Goal: Task Accomplishment & Management: Manage account settings

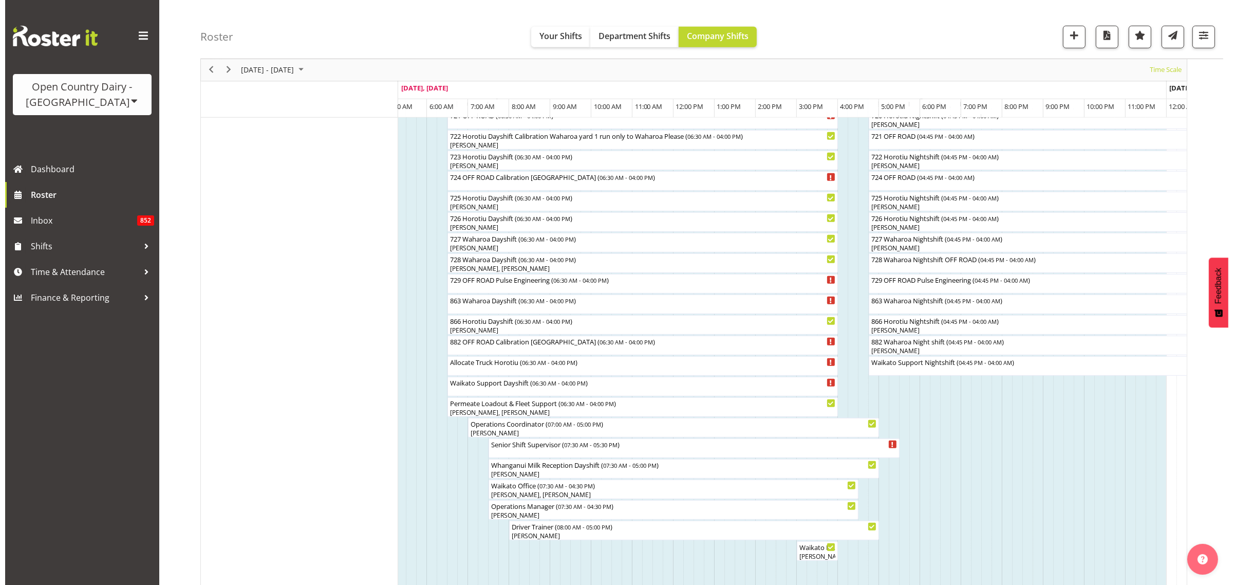
scroll to position [686, 0]
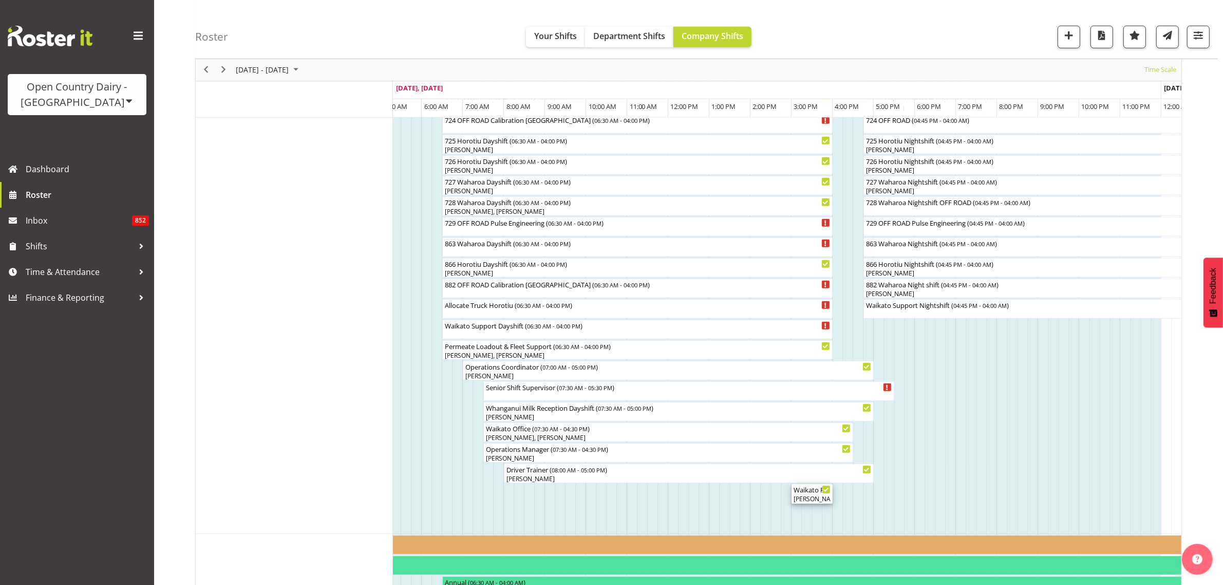
click at [811, 494] on div "Waikato Regional HSR Meeting ( 03:00 PM - 04:00 PM )" at bounding box center [812, 489] width 37 height 10
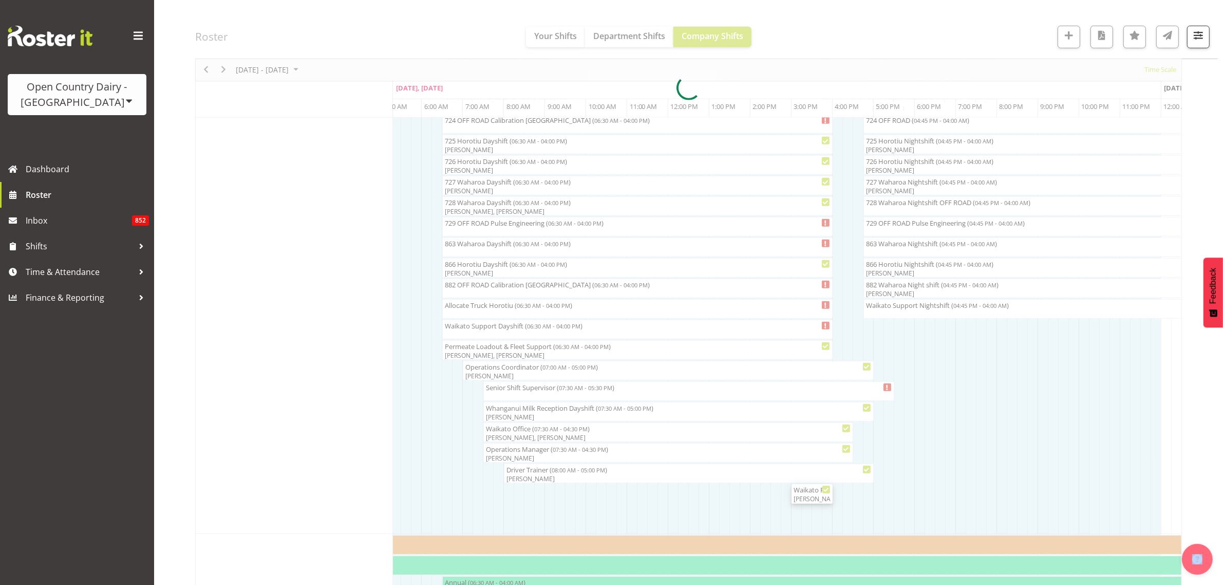
click at [811, 494] on div at bounding box center [688, 88] width 987 height 1344
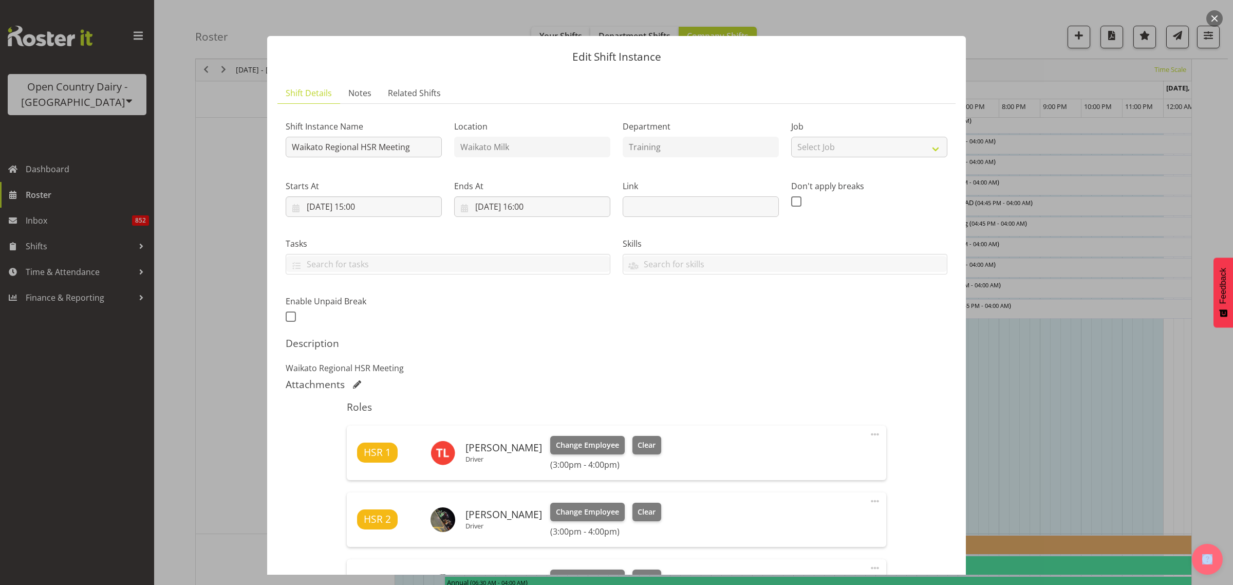
scroll to position [128, 0]
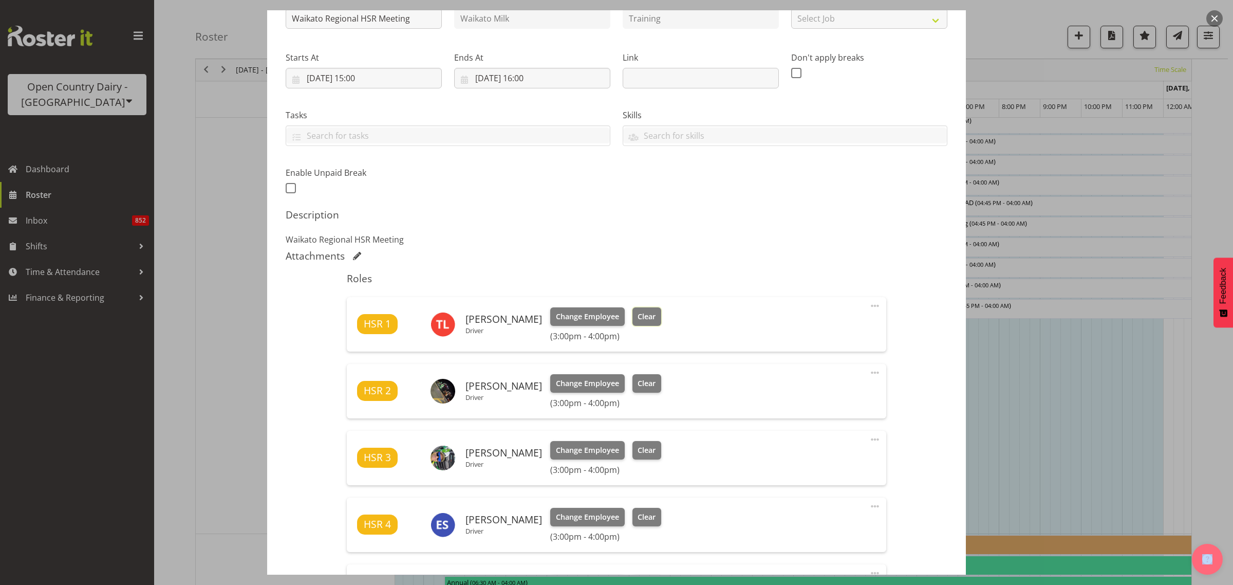
click at [640, 316] on span "Clear" at bounding box center [647, 316] width 18 height 11
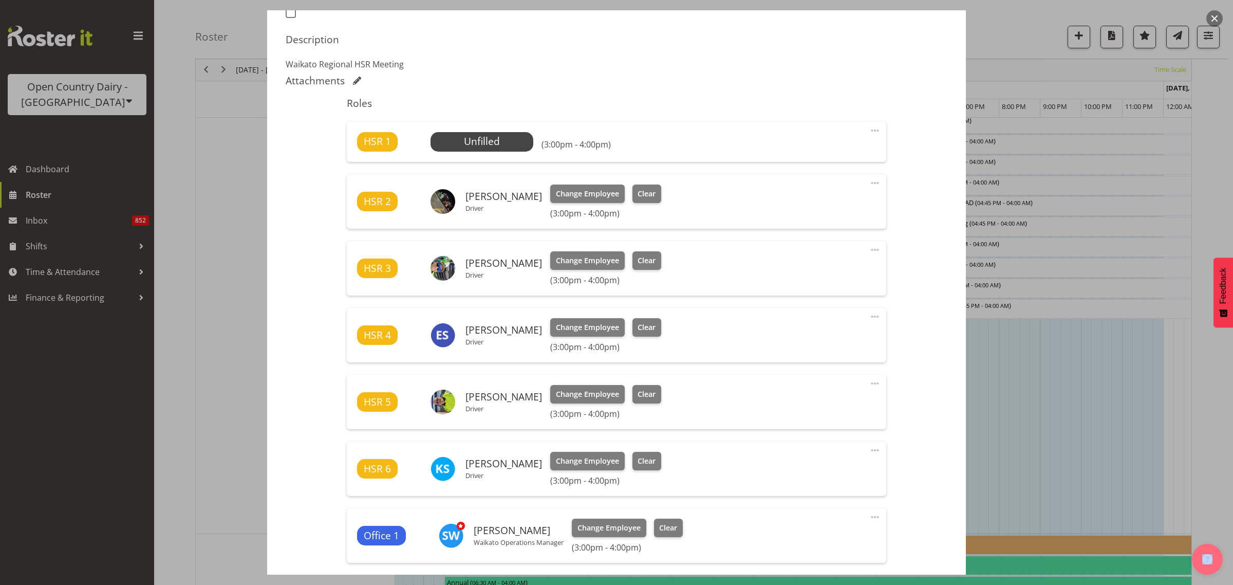
scroll to position [321, 0]
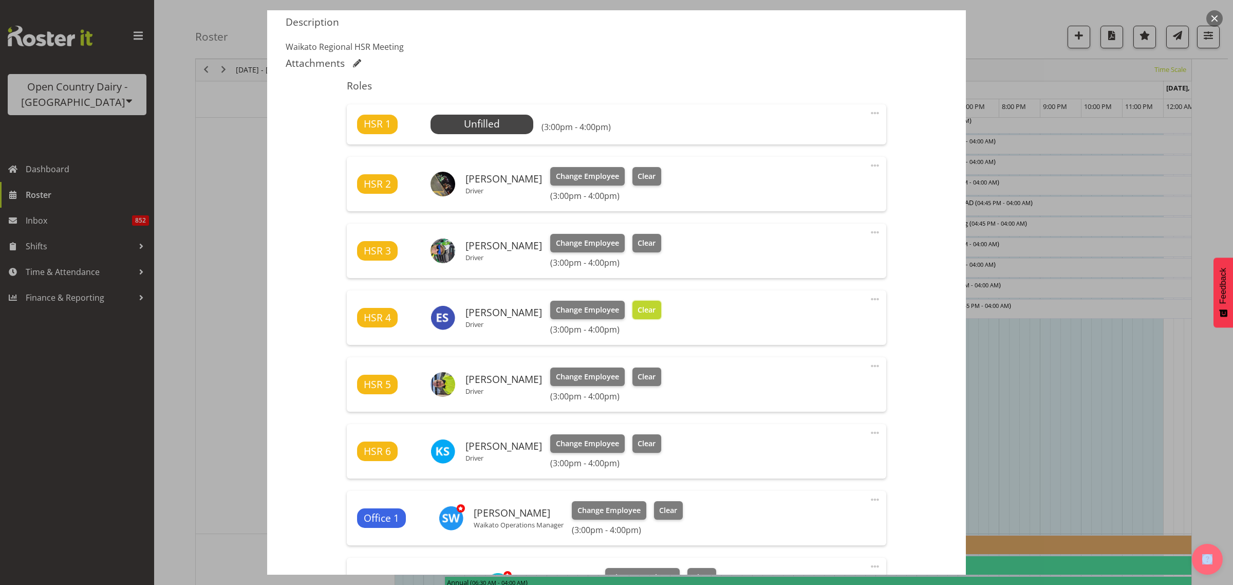
click at [642, 306] on span "Clear" at bounding box center [647, 309] width 18 height 11
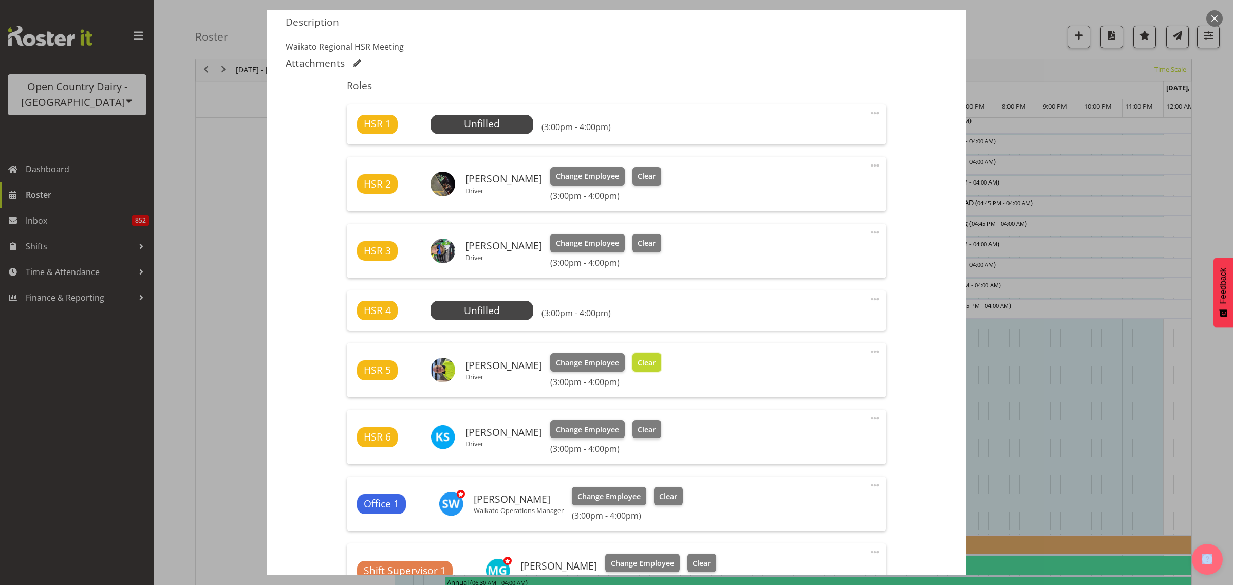
click at [641, 362] on span "Clear" at bounding box center [647, 362] width 18 height 11
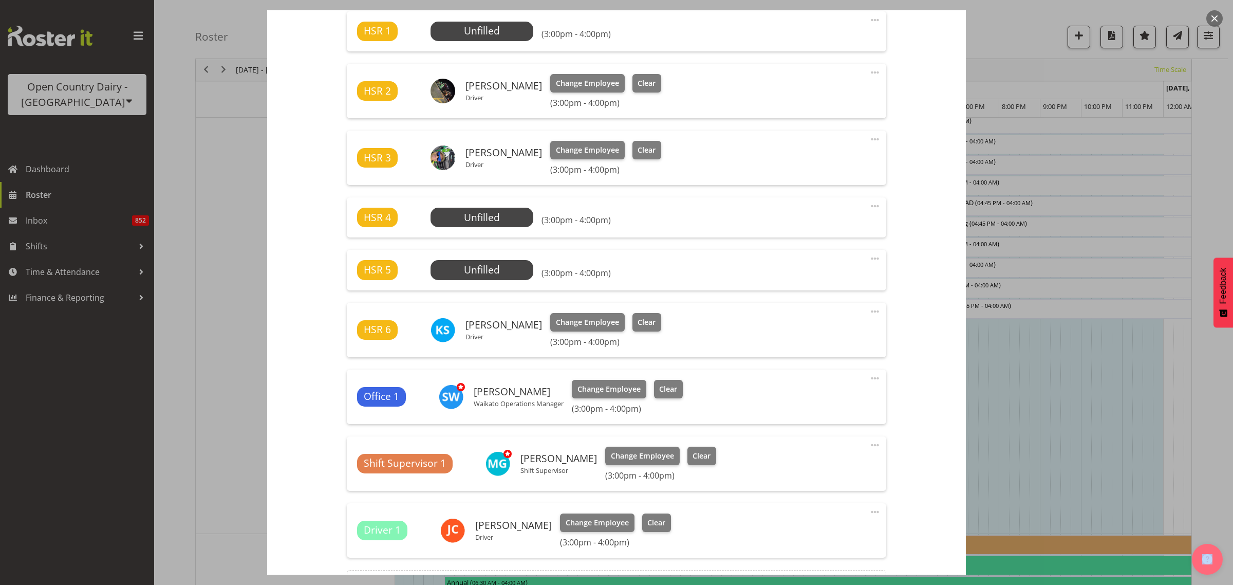
scroll to position [279, 0]
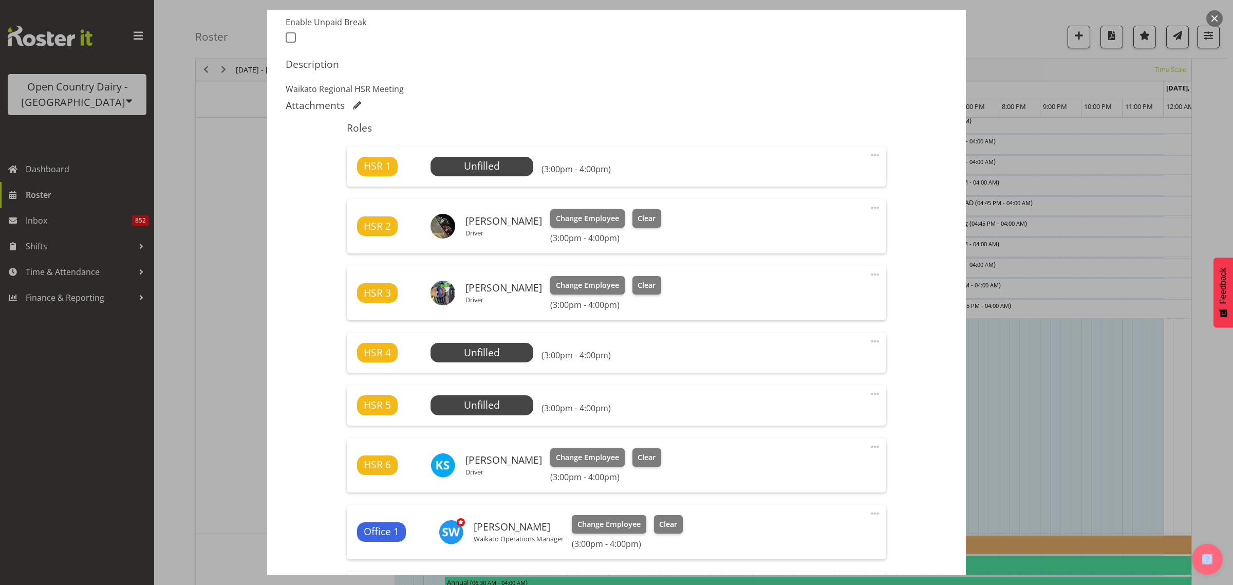
drag, startPoint x: 864, startPoint y: 152, endPoint x: 864, endPoint y: 158, distance: 6.2
click at [869, 153] on span at bounding box center [875, 155] width 12 height 12
click at [815, 217] on link "Delete" at bounding box center [832, 215] width 99 height 18
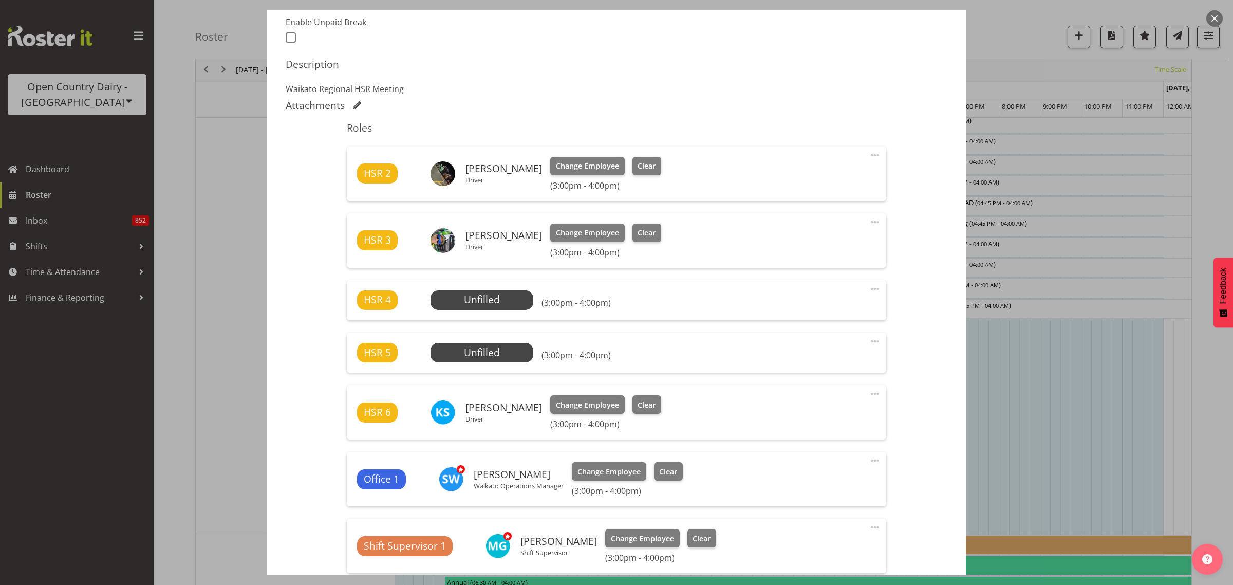
click at [869, 286] on span at bounding box center [875, 289] width 12 height 12
click at [821, 347] on link "Delete" at bounding box center [832, 348] width 99 height 18
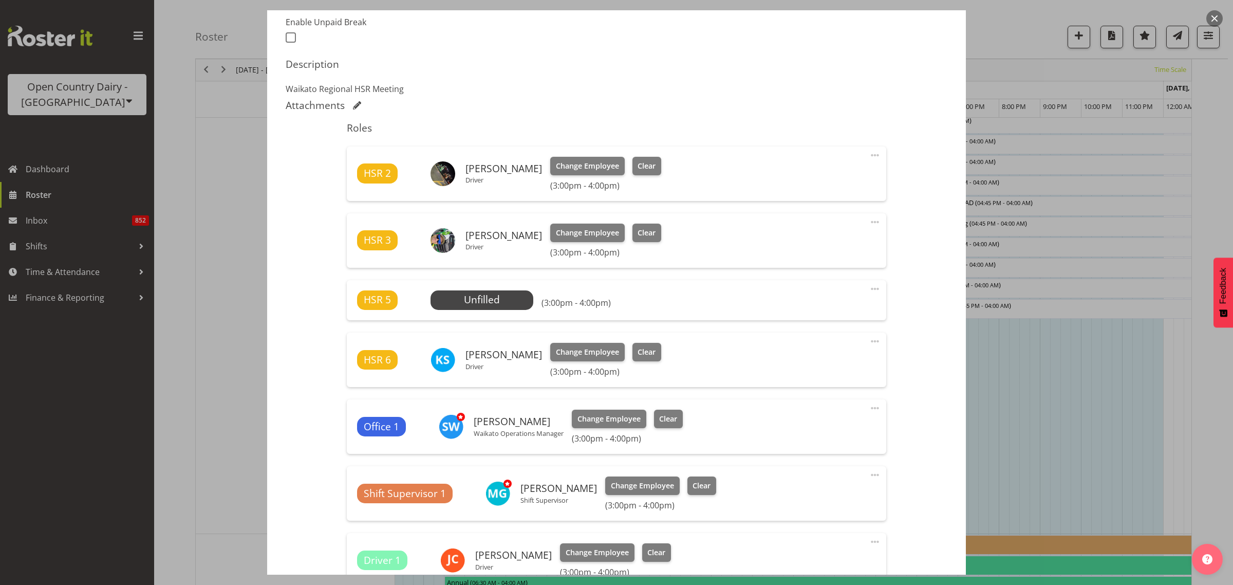
drag, startPoint x: 859, startPoint y: 291, endPoint x: 854, endPoint y: 298, distance: 8.8
click at [859, 292] on div "HSR 5 Unfilled Select Employee (3:00pm - 4:00pm) Edit Cover Role Delete" at bounding box center [616, 300] width 539 height 40
drag, startPoint x: 865, startPoint y: 288, endPoint x: 835, endPoint y: 302, distance: 32.2
click at [869, 288] on span at bounding box center [875, 289] width 12 height 12
click at [811, 348] on link "Delete" at bounding box center [832, 348] width 99 height 18
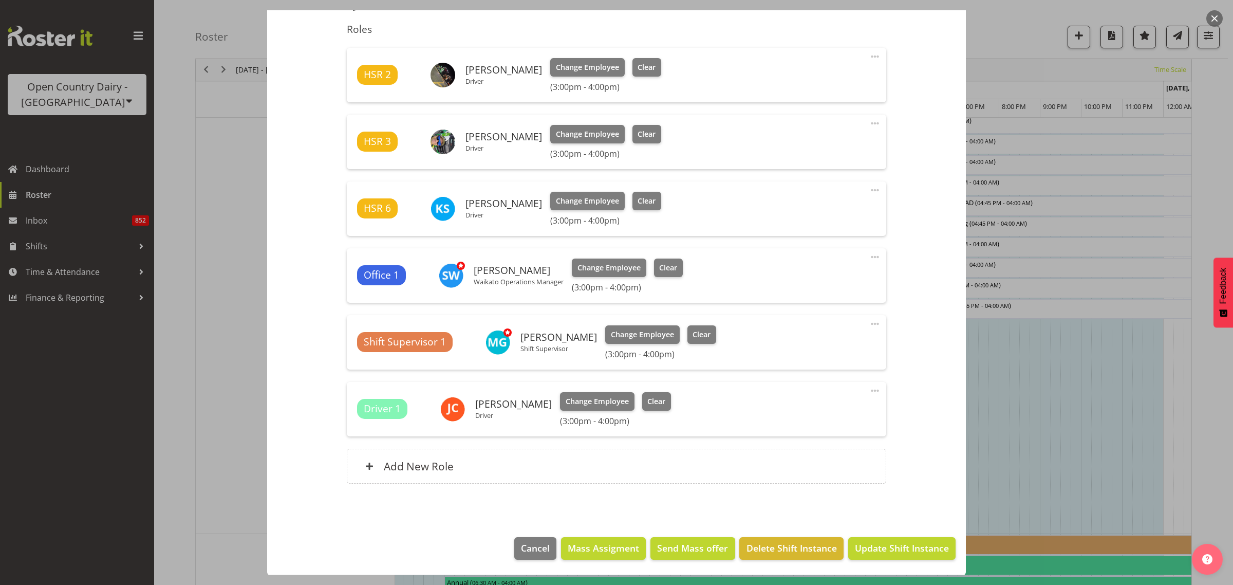
scroll to position [378, 0]
click at [897, 538] on button "Update Shift Instance" at bounding box center [901, 547] width 107 height 23
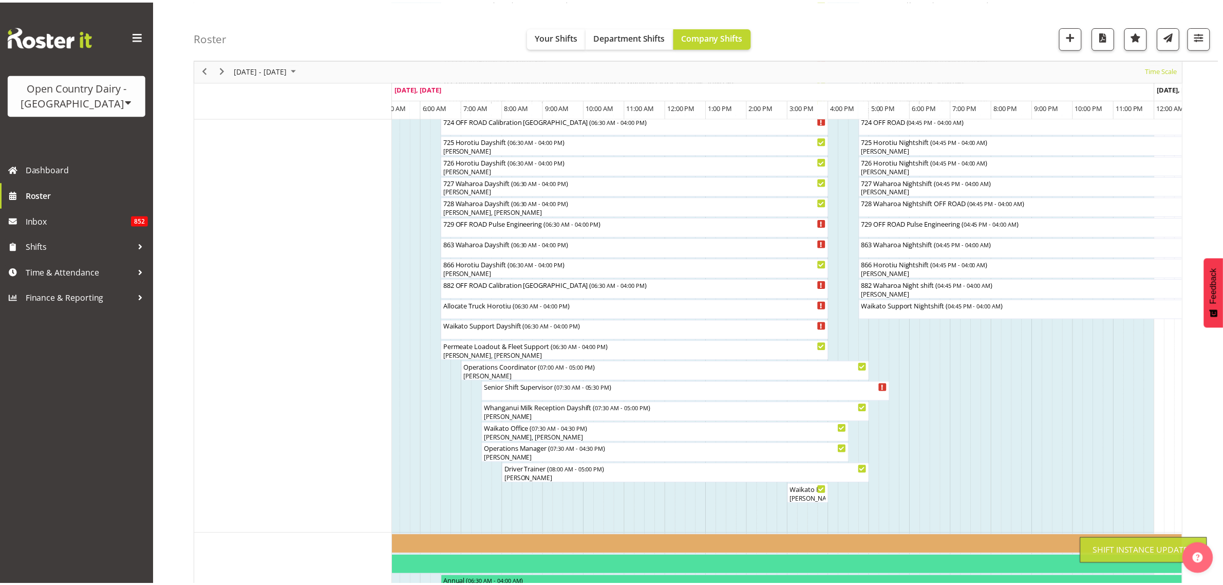
scroll to position [0, 0]
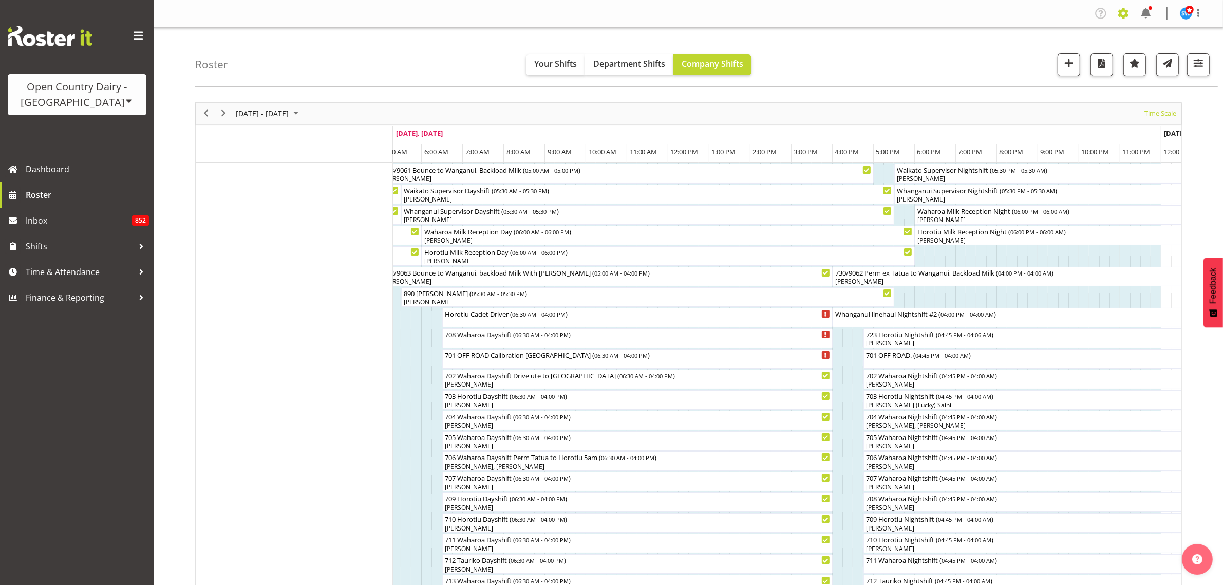
click at [1125, 14] on span at bounding box center [1123, 13] width 16 height 16
click at [1041, 108] on link "Employees" at bounding box center [1061, 111] width 142 height 18
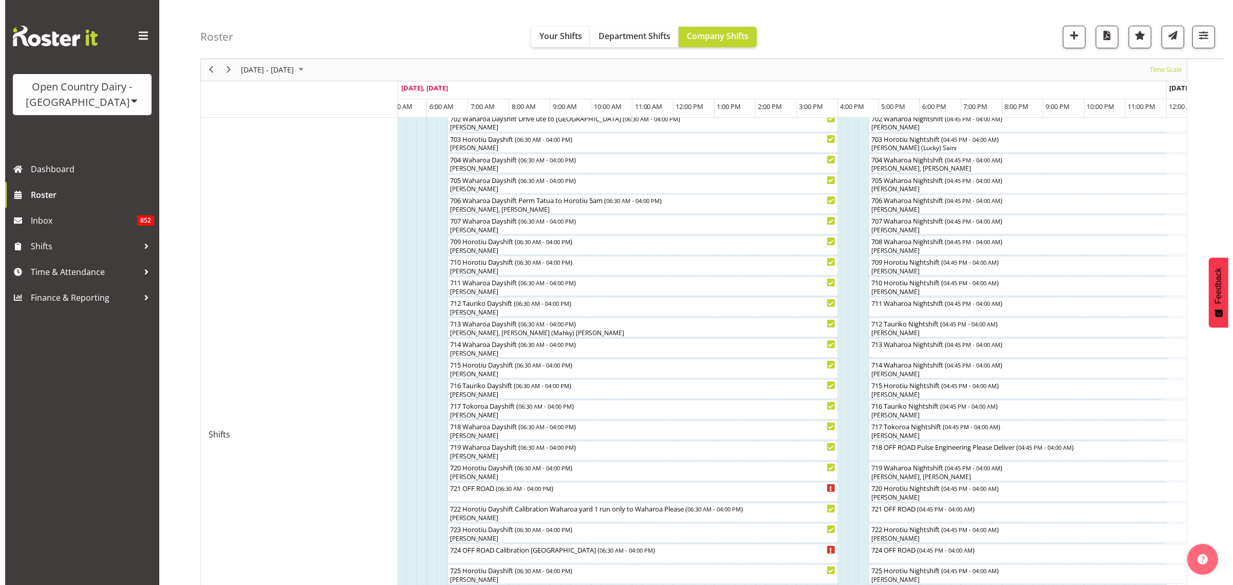
scroll to position [771, 0]
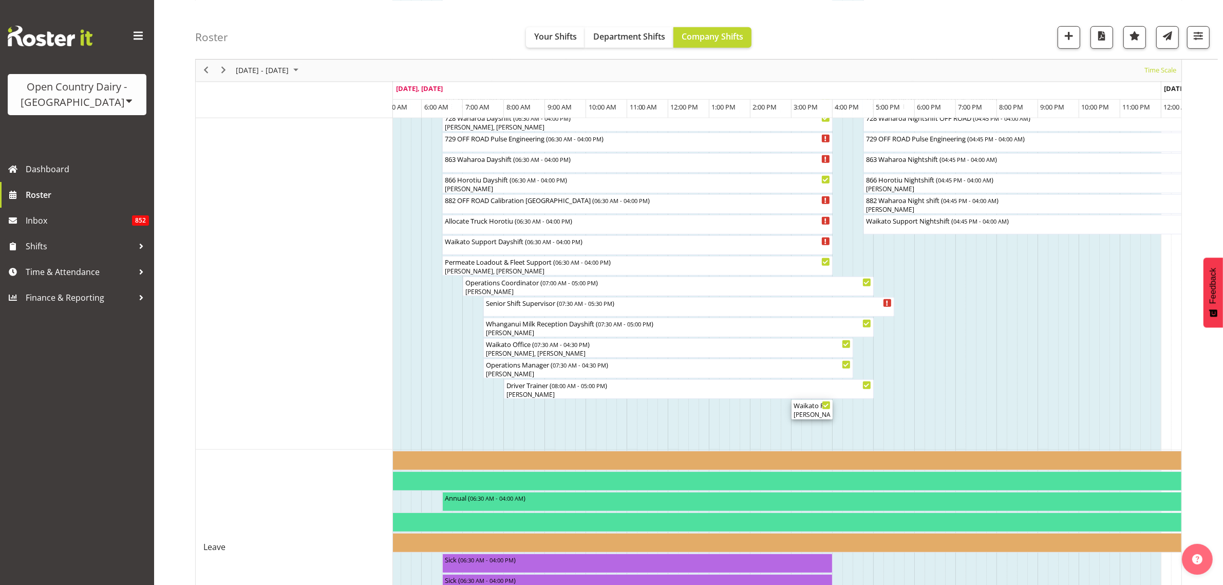
click at [809, 409] on div "Waikato Regional HSR Meeting ( 03:00 PM - 04:00 PM )" at bounding box center [812, 405] width 37 height 10
click at [809, 409] on div at bounding box center [688, 4] width 987 height 1344
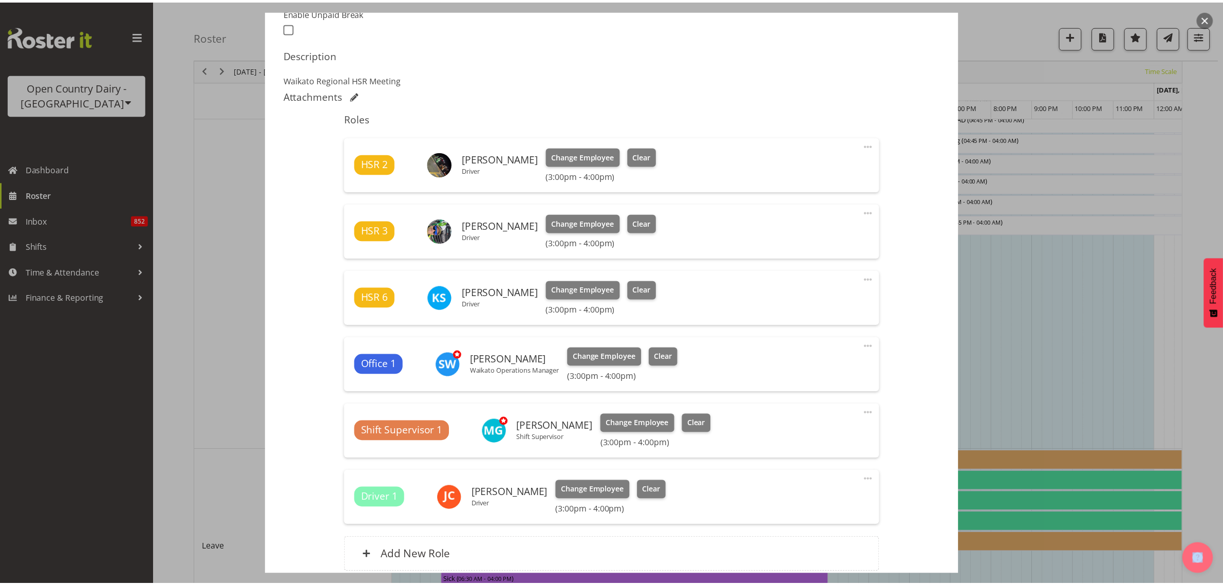
scroll to position [378, 0]
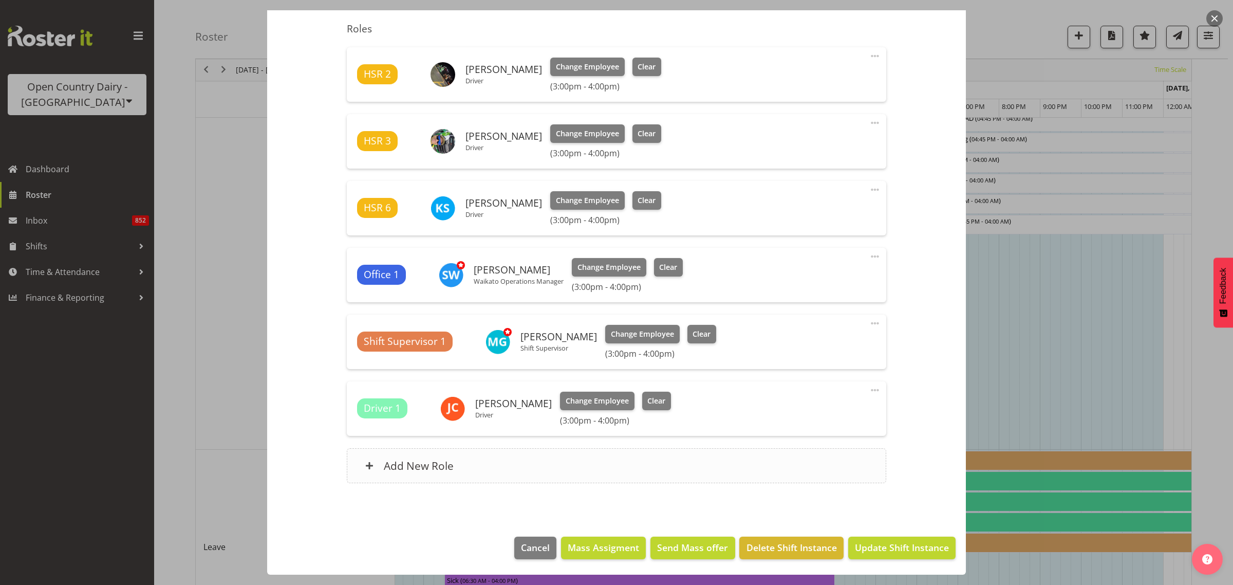
click at [435, 466] on h6 "Add New Role" at bounding box center [419, 465] width 70 height 13
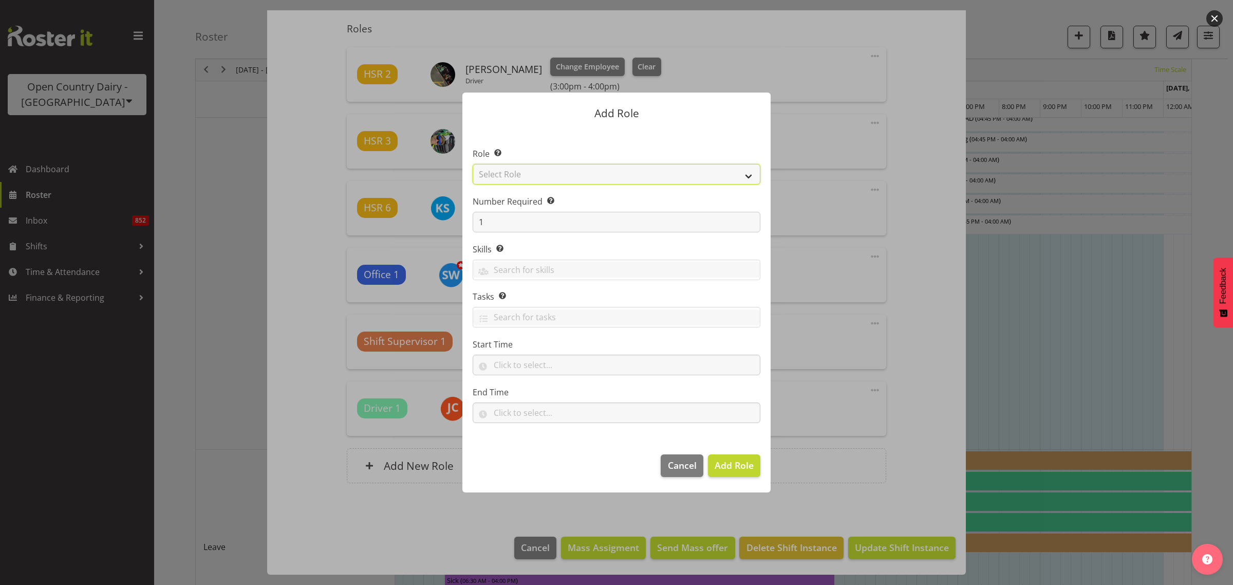
click at [751, 171] on select "Select Role Cadet Driver Crew Leader Driver Driver Buddy Driver Assessor Dayshi…" at bounding box center [617, 174] width 288 height 21
select select "1440"
click at [473, 164] on select "Select Role Cadet Driver Crew Leader Driver Driver Buddy Driver Assessor Dayshi…" at bounding box center [617, 174] width 288 height 21
click at [741, 468] on span "Add Role" at bounding box center [734, 465] width 39 height 12
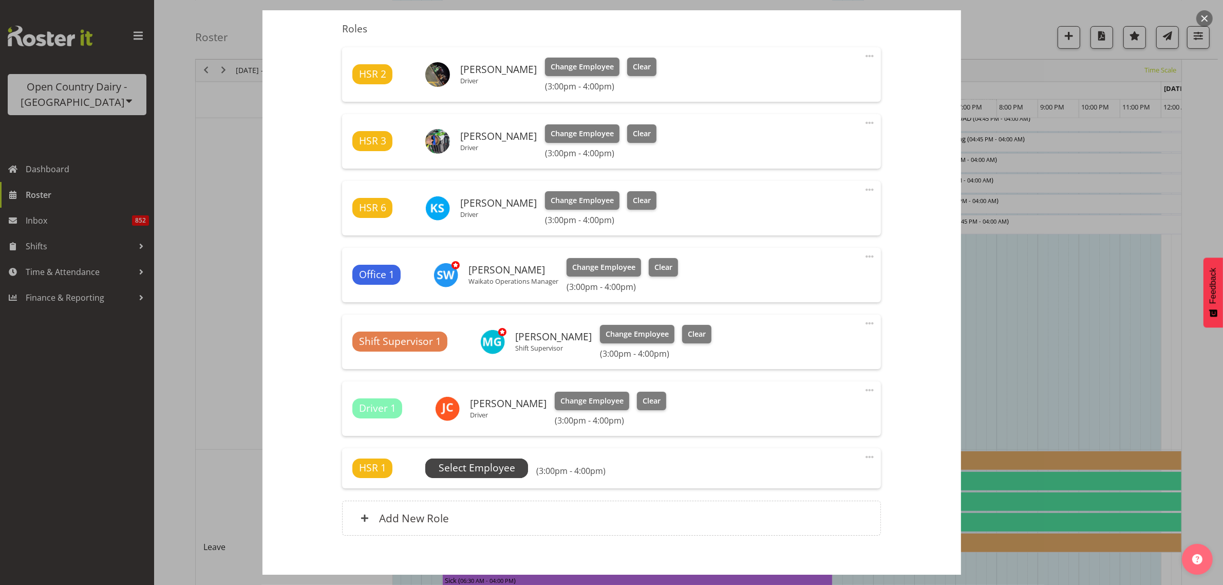
click at [505, 469] on span "Select Employee" at bounding box center [477, 467] width 77 height 15
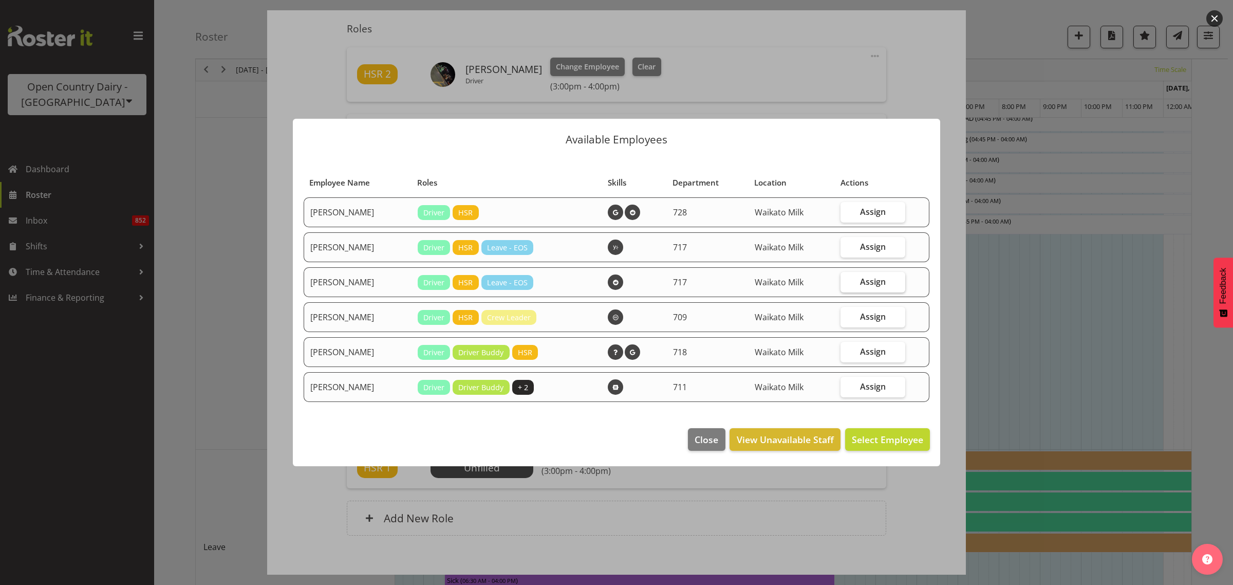
click at [862, 282] on span "Assign" at bounding box center [873, 281] width 26 height 10
click at [847, 282] on input "Assign" at bounding box center [844, 281] width 7 height 7
checkbox input "true"
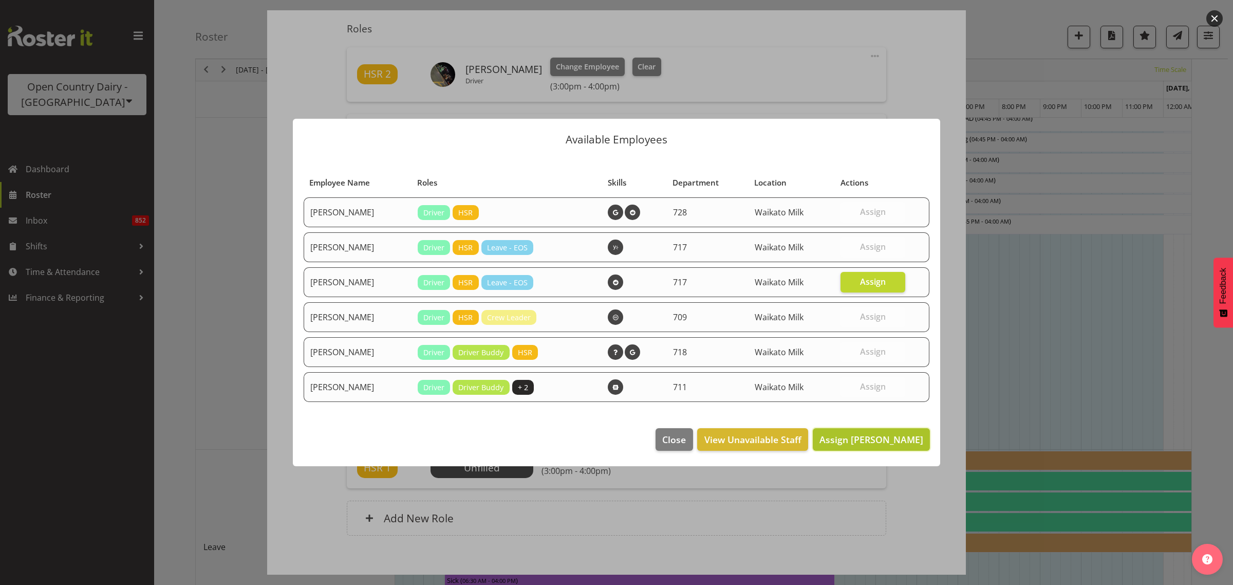
click at [898, 435] on span "Assign Eric Stothers" at bounding box center [872, 439] width 104 height 12
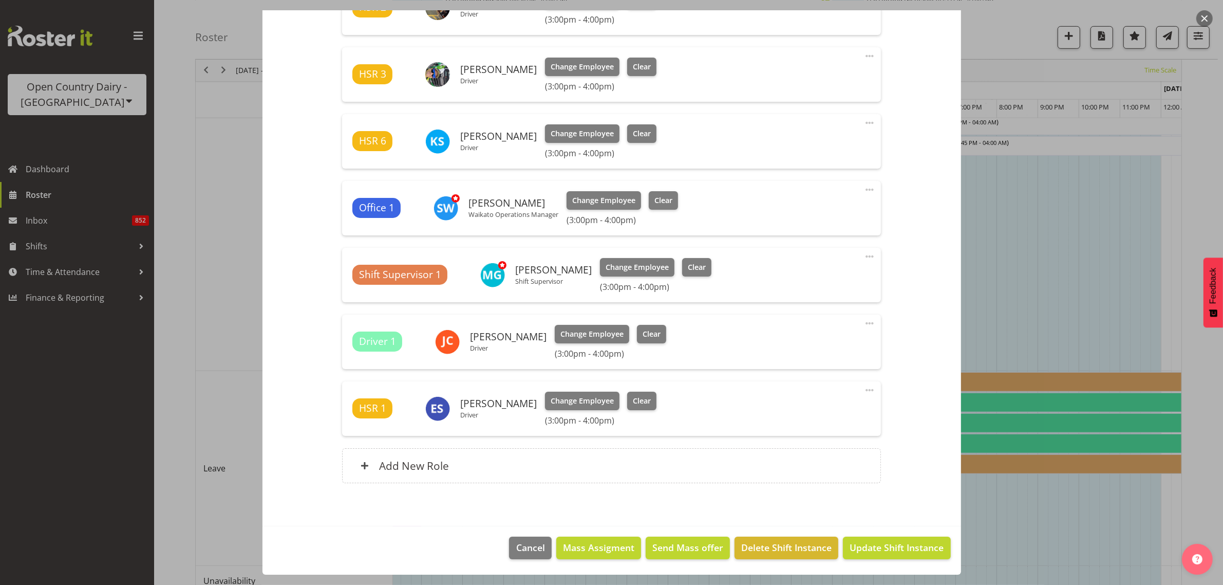
scroll to position [879, 0]
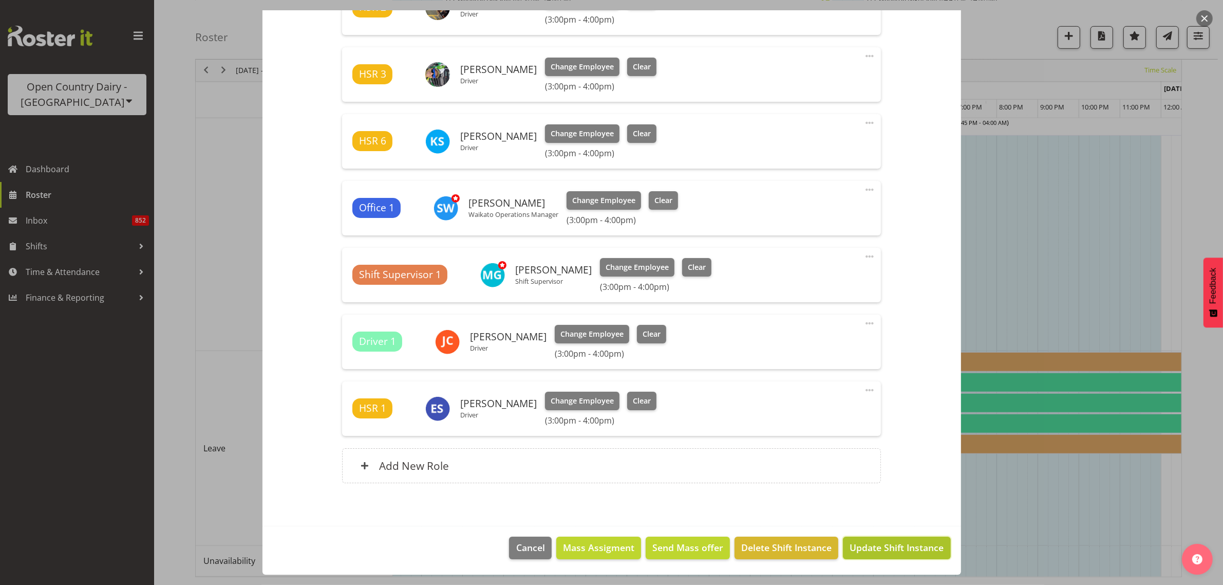
click at [879, 556] on button "Update Shift Instance" at bounding box center [896, 547] width 107 height 23
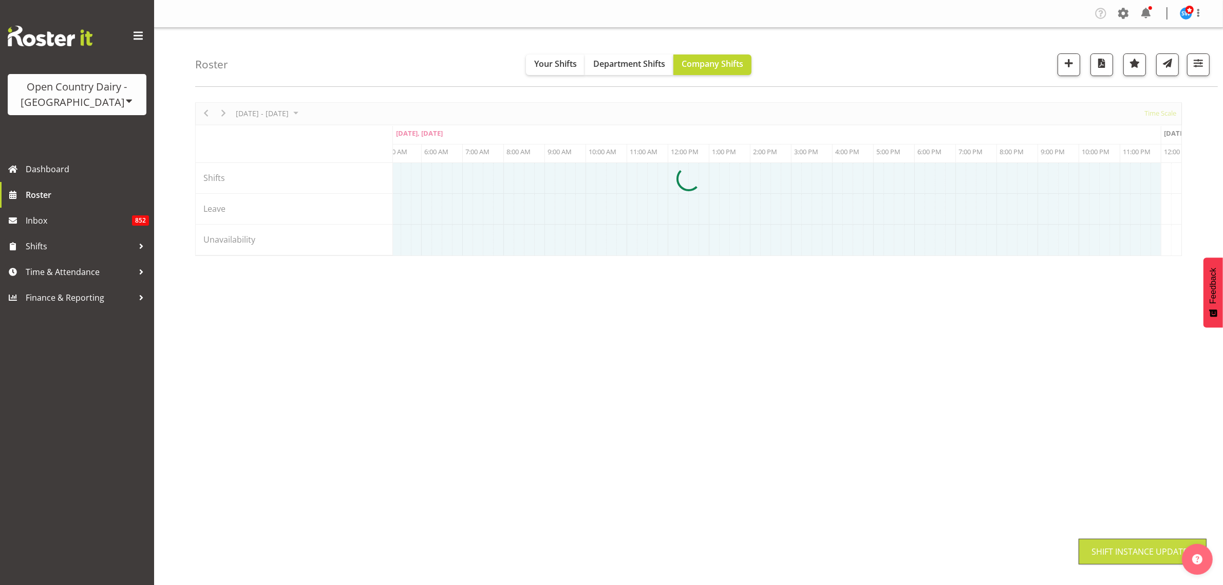
scroll to position [0, 0]
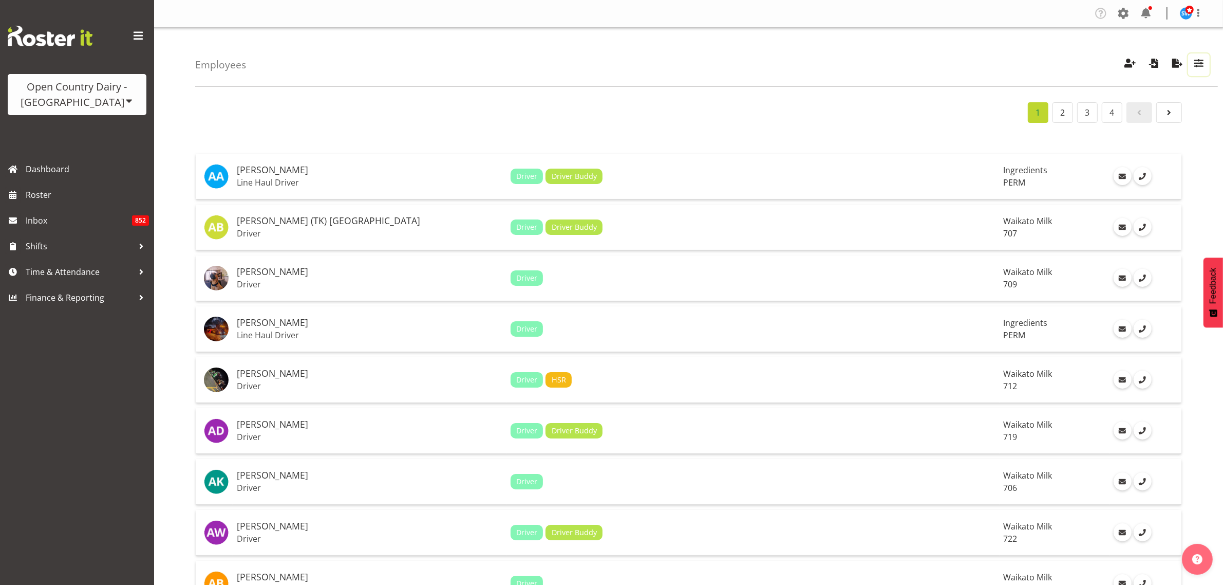
drag, startPoint x: 1198, startPoint y: 67, endPoint x: 1193, endPoint y: 82, distance: 16.1
click at [1198, 66] on span "button" at bounding box center [1199, 63] width 13 height 13
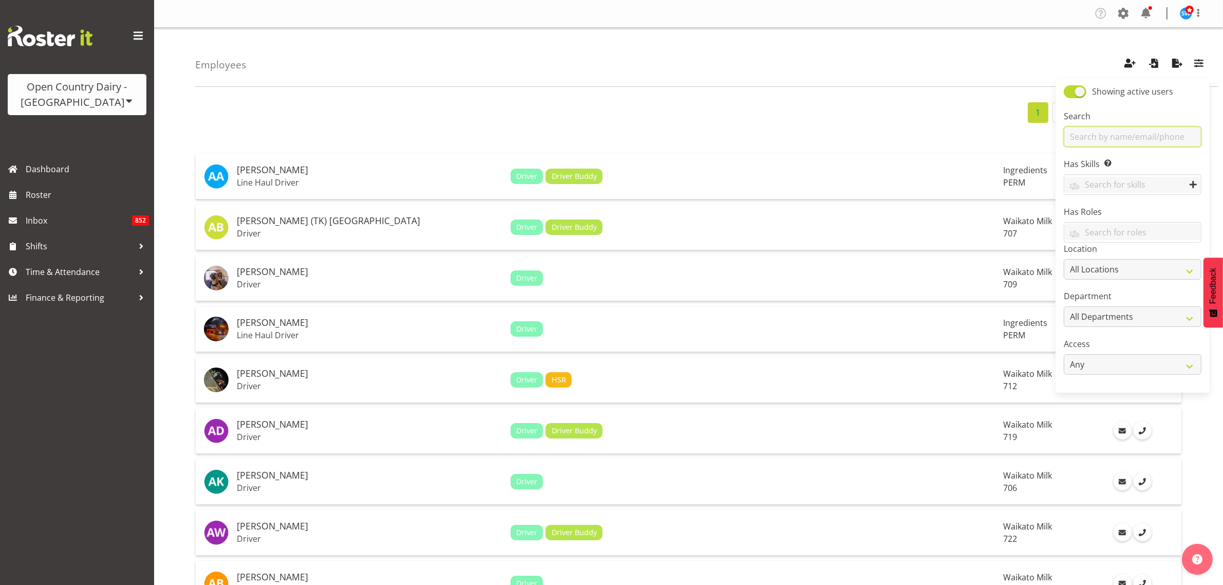
click at [1143, 134] on input "text" at bounding box center [1133, 136] width 138 height 21
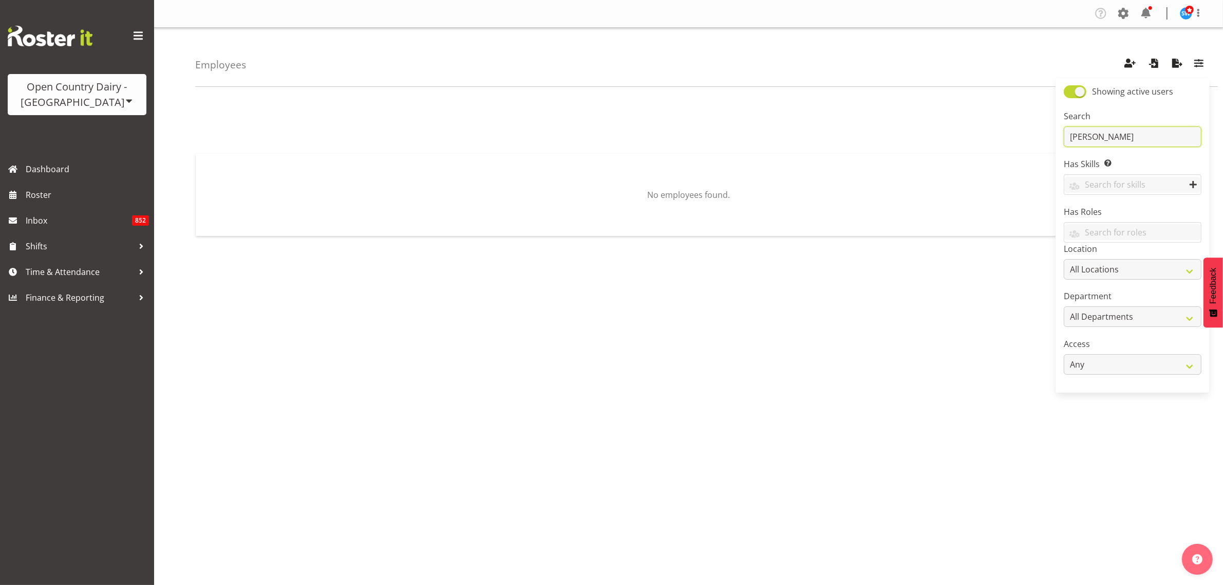
click at [1133, 142] on input "kerry slater" at bounding box center [1133, 136] width 138 height 21
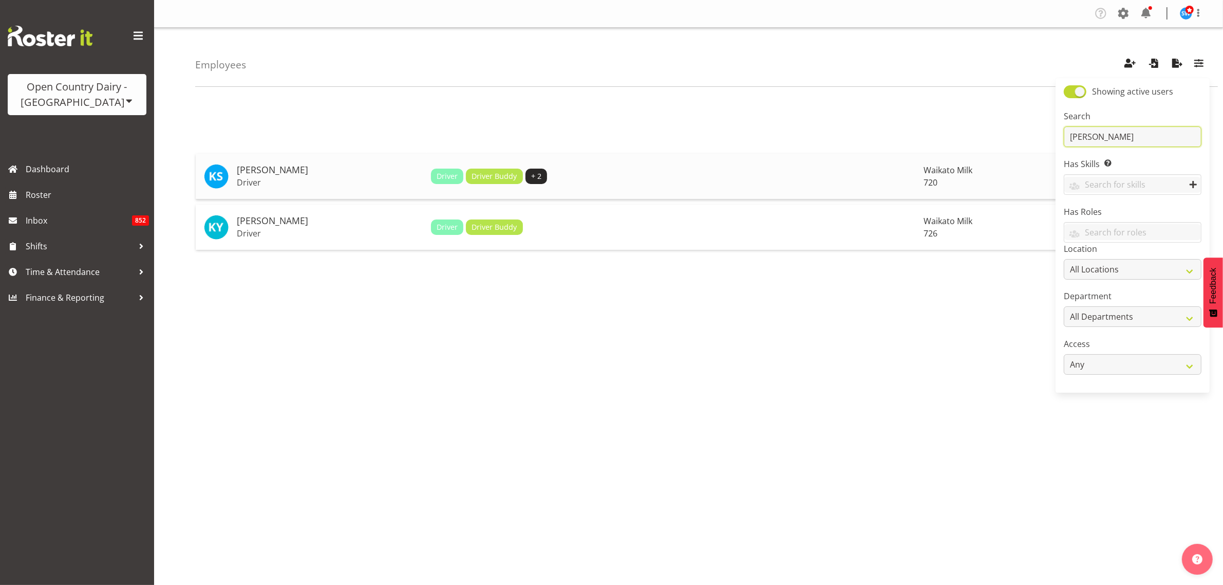
type input "kerry"
click at [255, 172] on h5 "[PERSON_NAME]" at bounding box center [330, 170] width 186 height 10
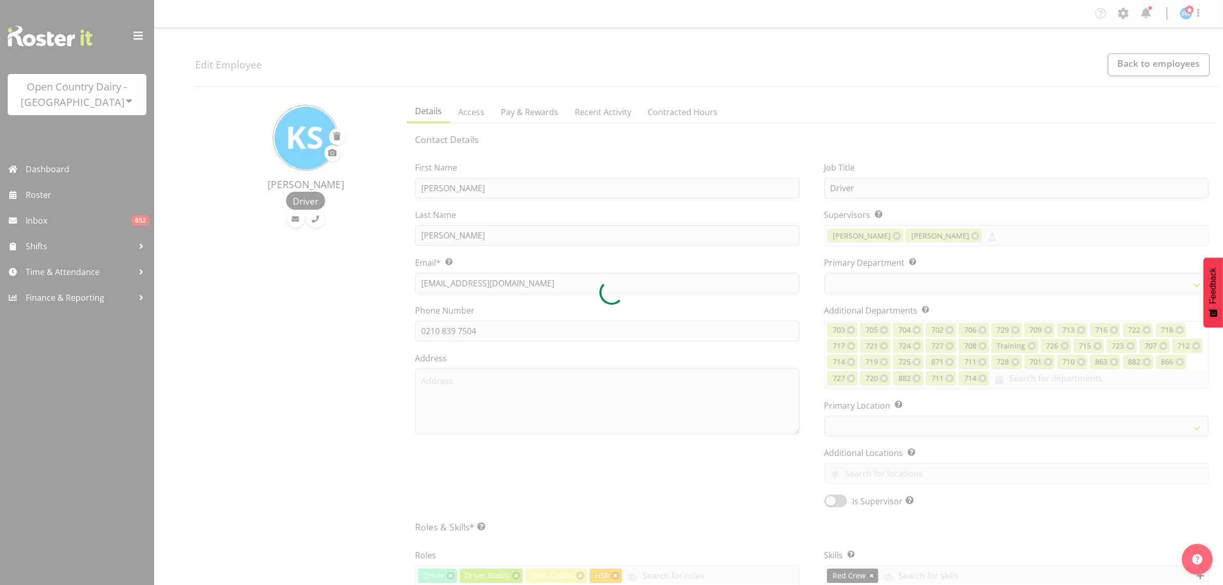
select select
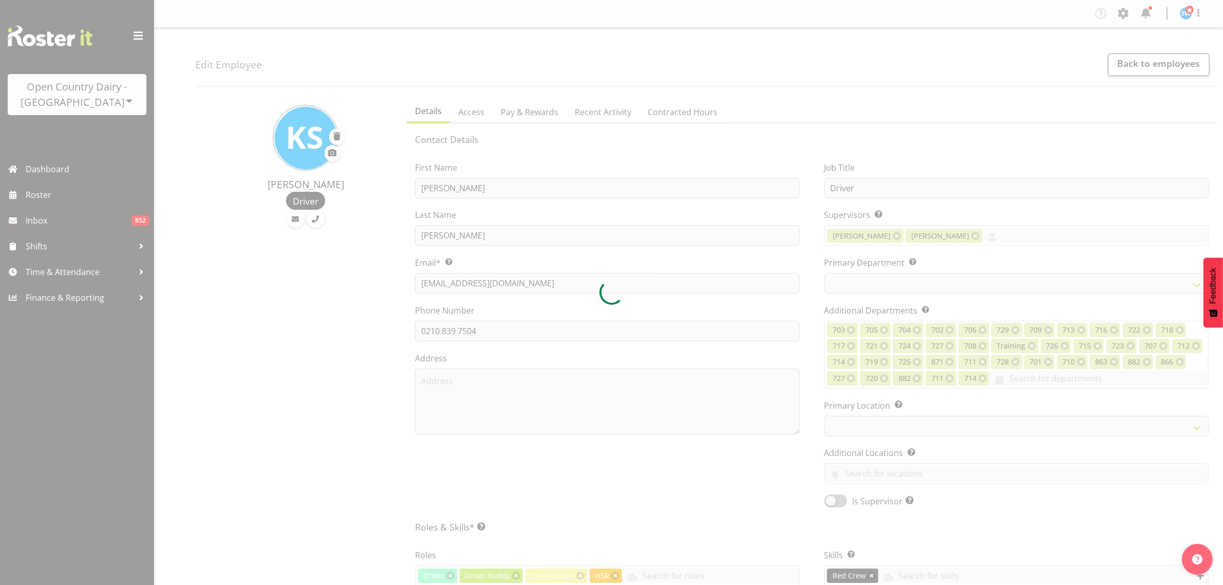
select select "1054"
select select "814"
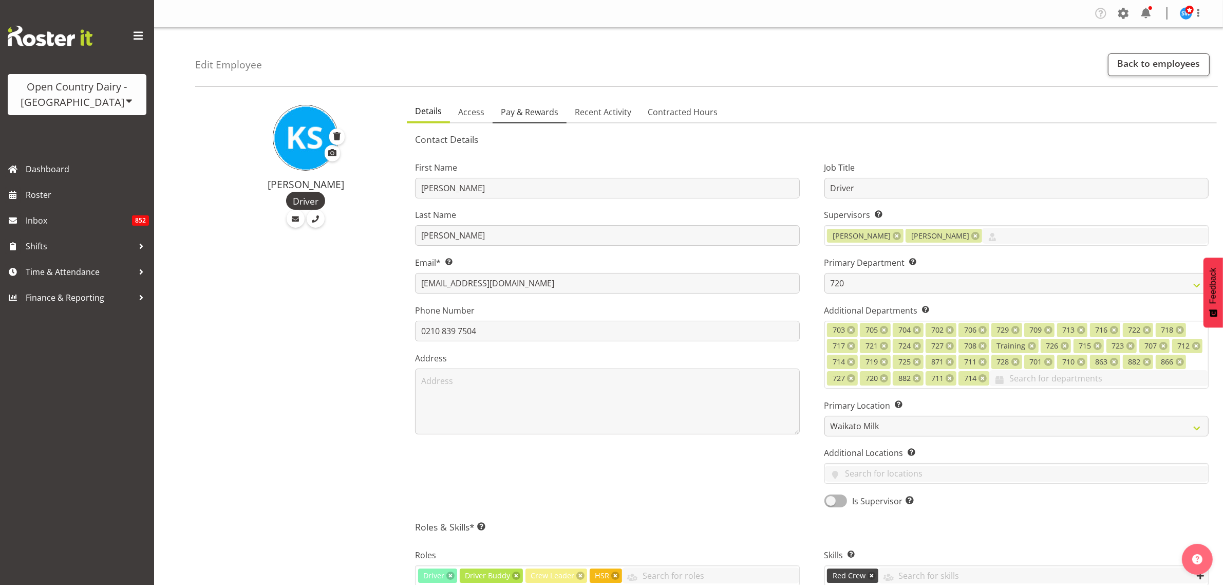
click at [531, 114] on span "Pay & Rewards" at bounding box center [530, 112] width 58 height 12
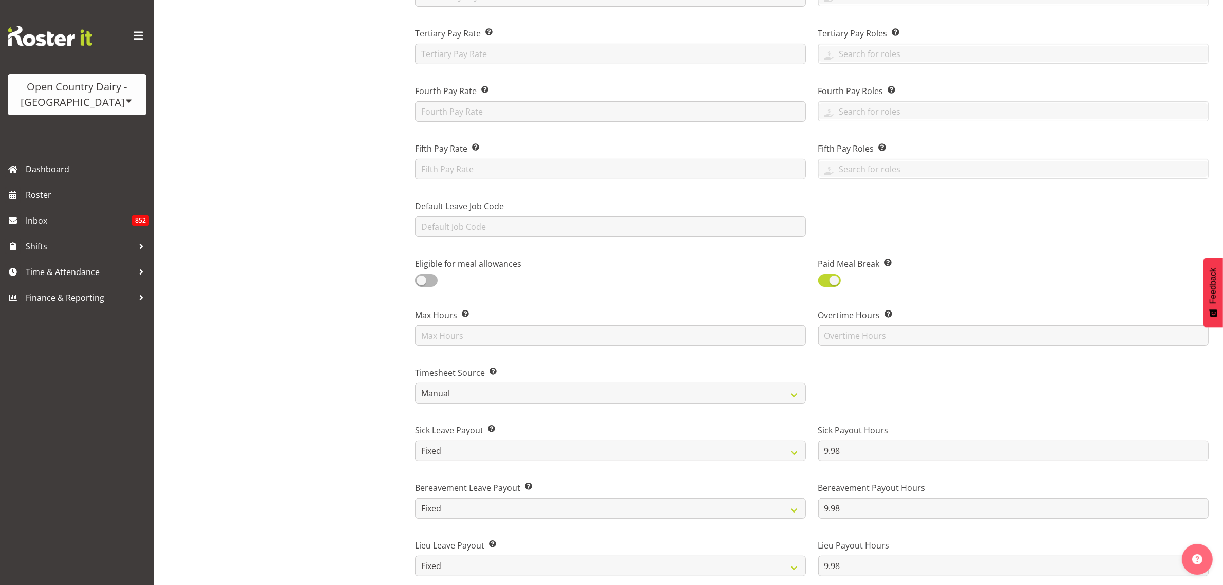
scroll to position [42, 0]
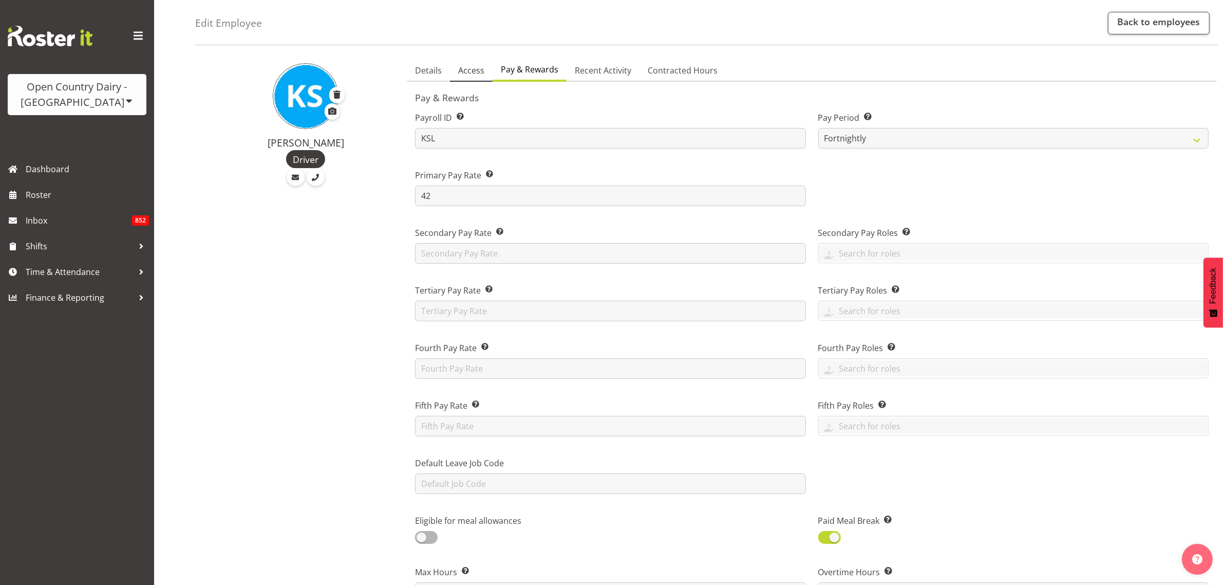
click at [468, 71] on span "Access" at bounding box center [471, 70] width 26 height 12
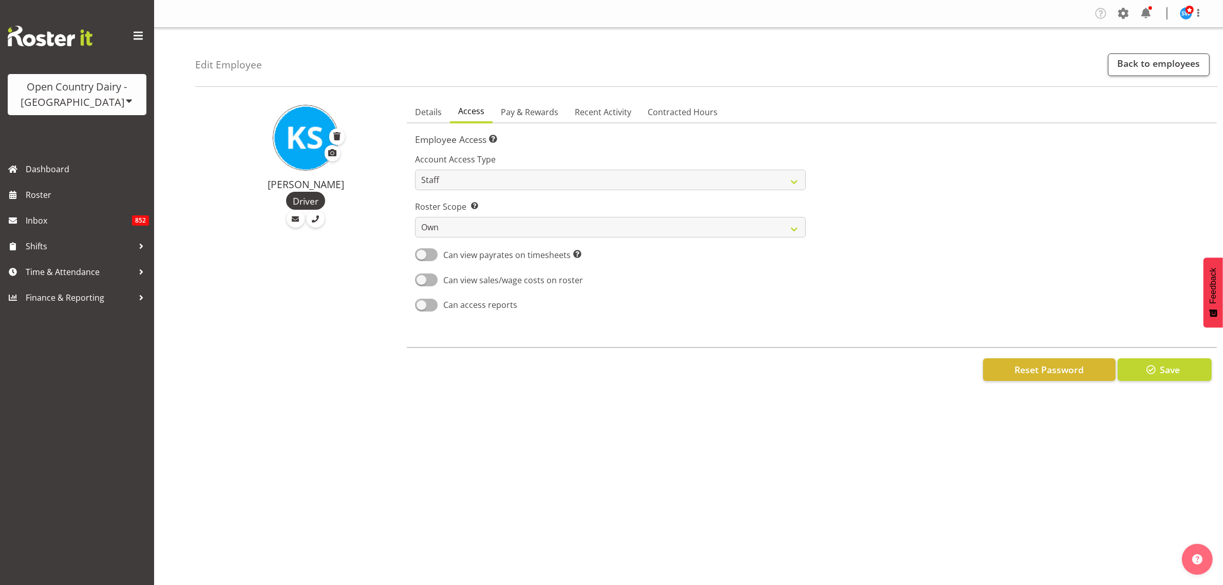
scroll to position [0, 0]
click at [537, 111] on span "Pay & Rewards" at bounding box center [530, 112] width 58 height 12
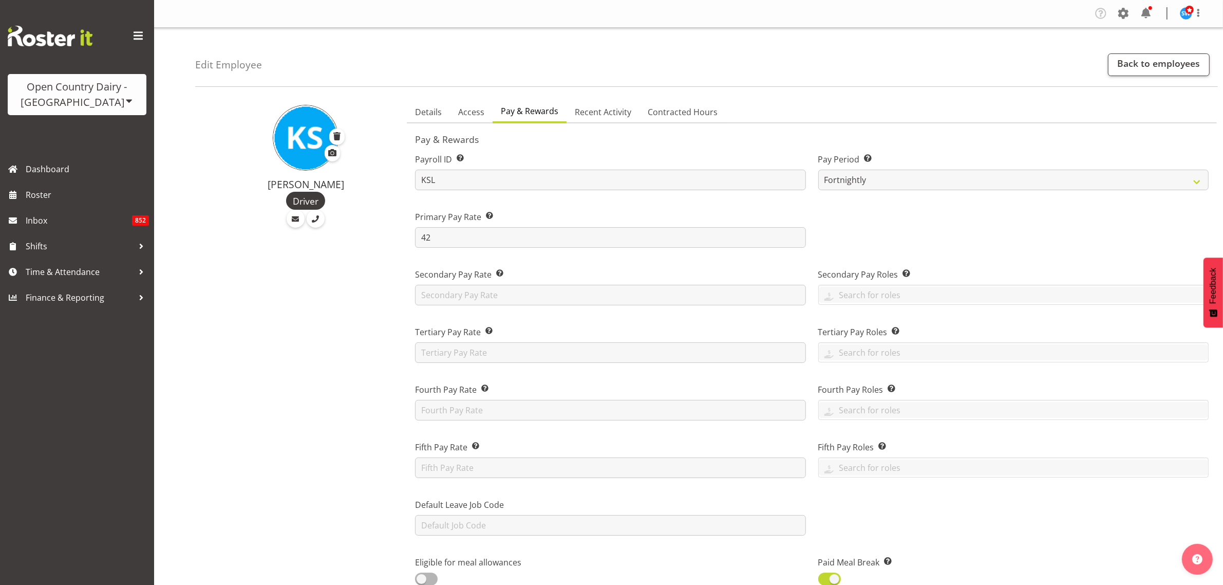
click at [925, 102] on ul "Details Access Pay & Rewards Recent Activity Contracted Hours" at bounding box center [812, 112] width 810 height 23
click at [661, 112] on span "Contracted Hours" at bounding box center [683, 112] width 70 height 12
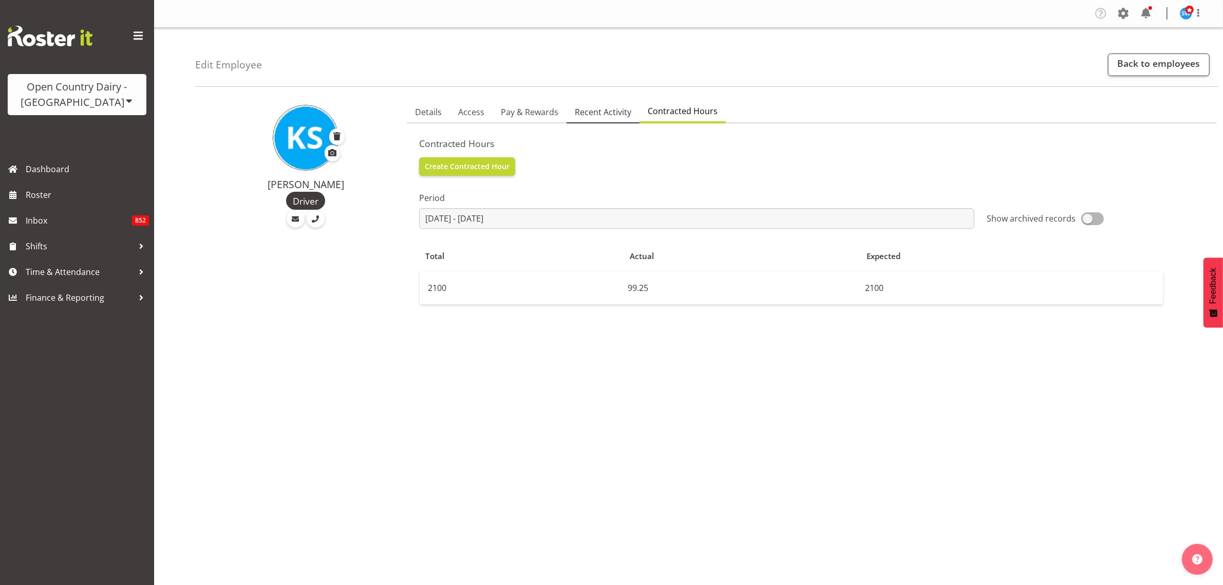
click at [607, 115] on span "Recent Activity" at bounding box center [603, 112] width 57 height 12
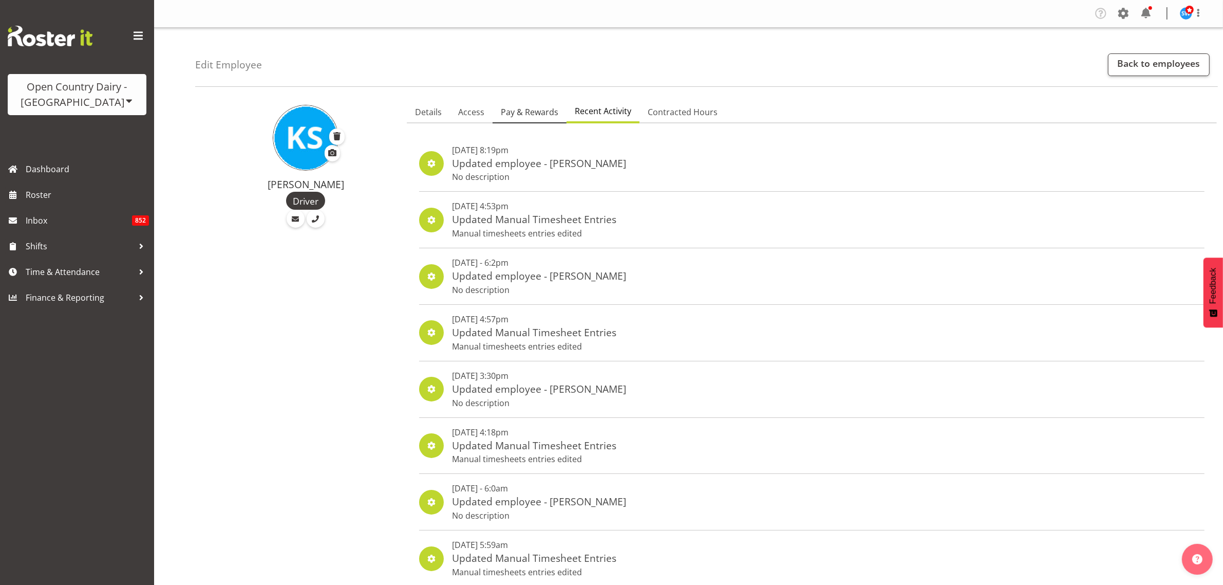
click at [516, 114] on span "Pay & Rewards" at bounding box center [530, 112] width 58 height 12
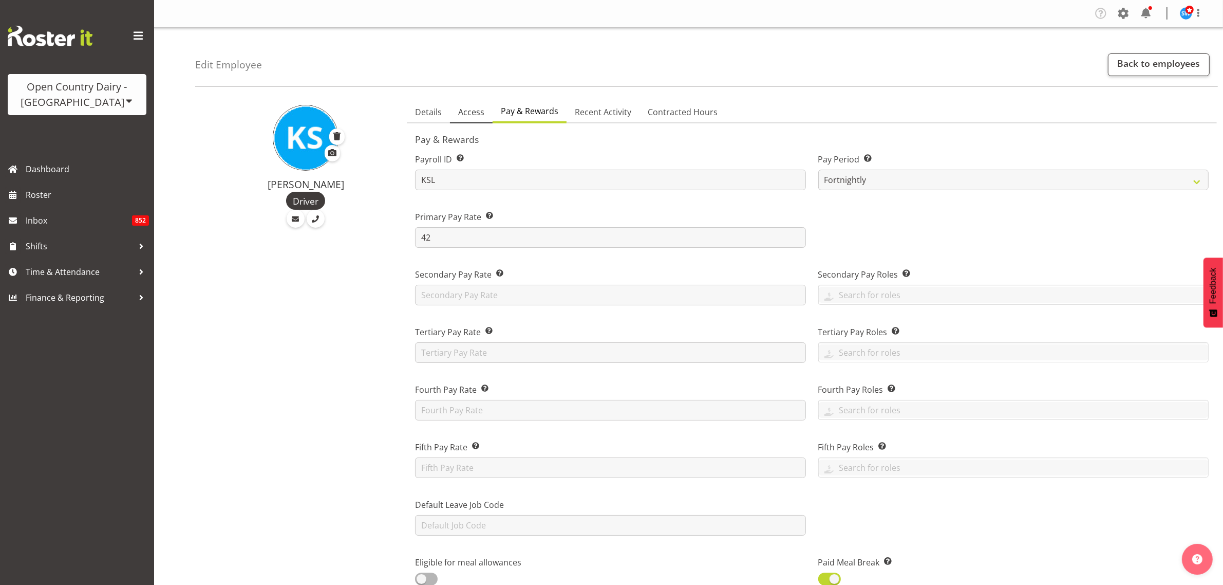
click at [473, 115] on span "Access" at bounding box center [471, 112] width 26 height 12
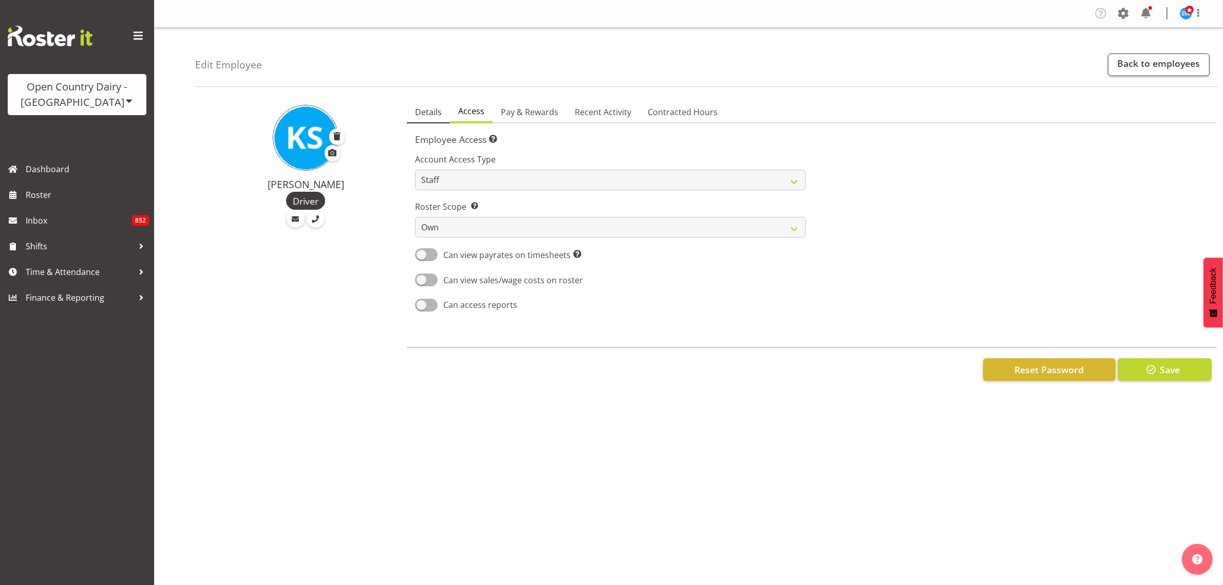
click at [429, 113] on span "Details" at bounding box center [428, 112] width 27 height 12
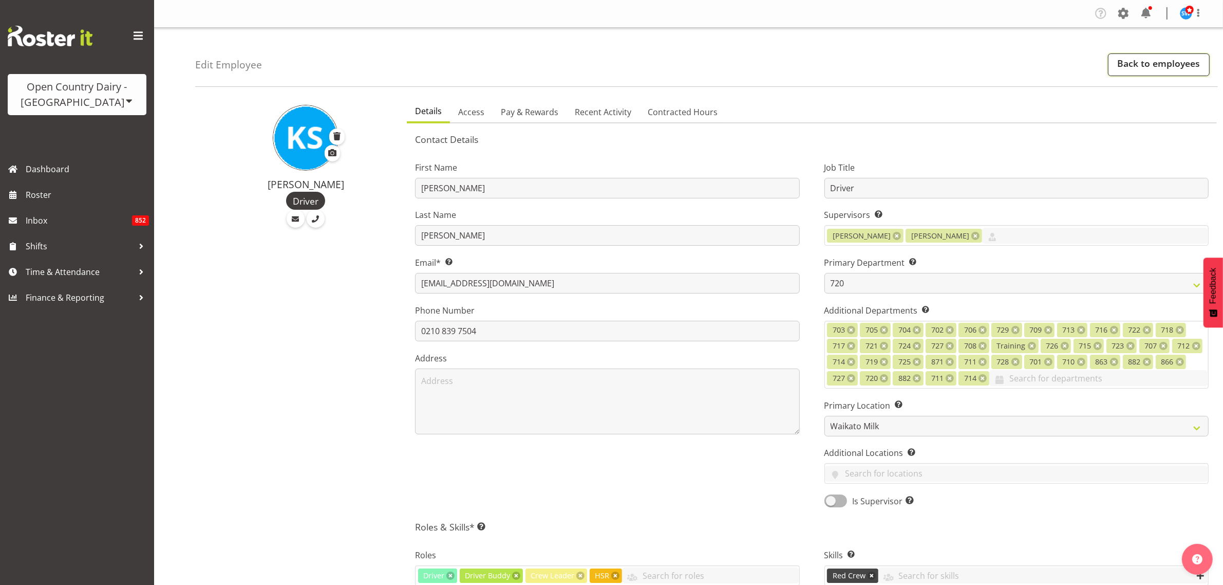
click at [1196, 68] on link "Back to employees" at bounding box center [1159, 64] width 102 height 23
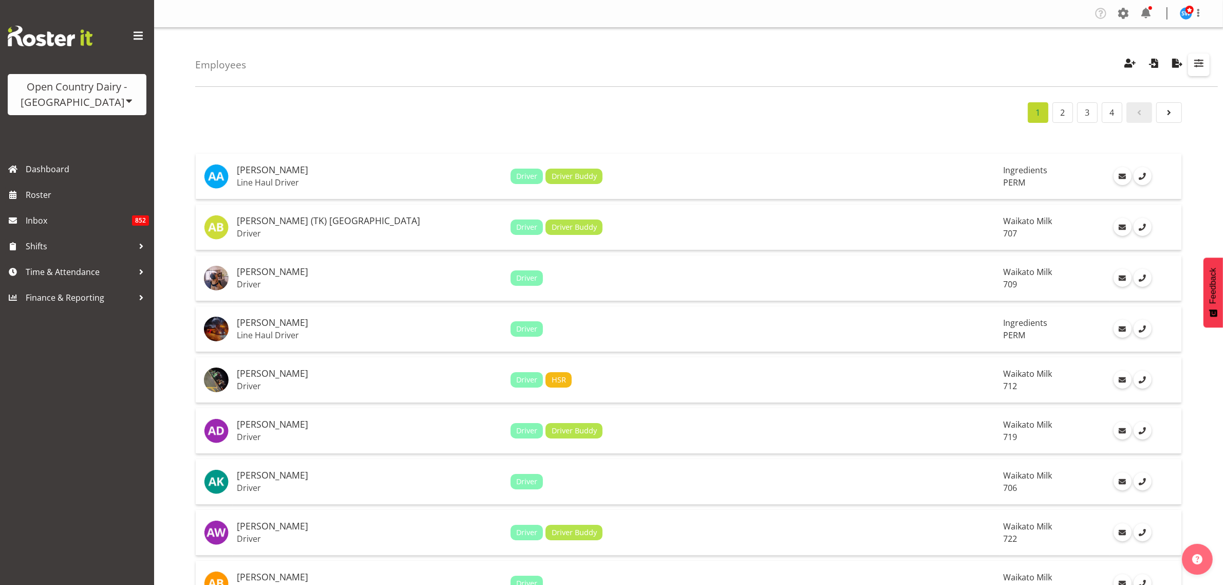
click at [1203, 63] on span "button" at bounding box center [1199, 63] width 13 height 13
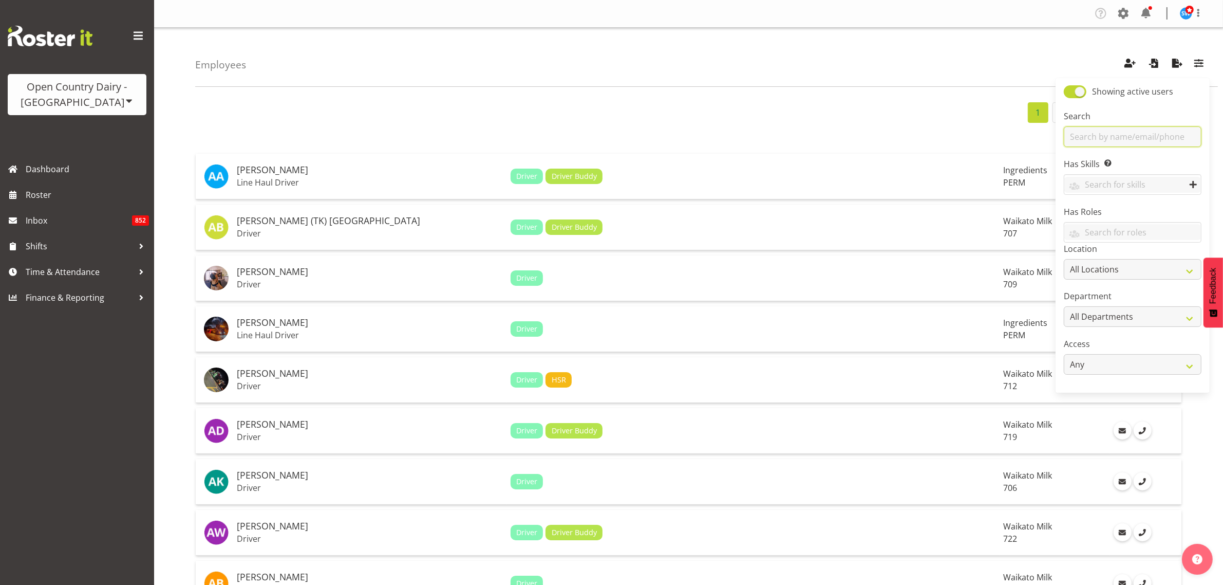
click at [1151, 141] on input "text" at bounding box center [1133, 136] width 138 height 21
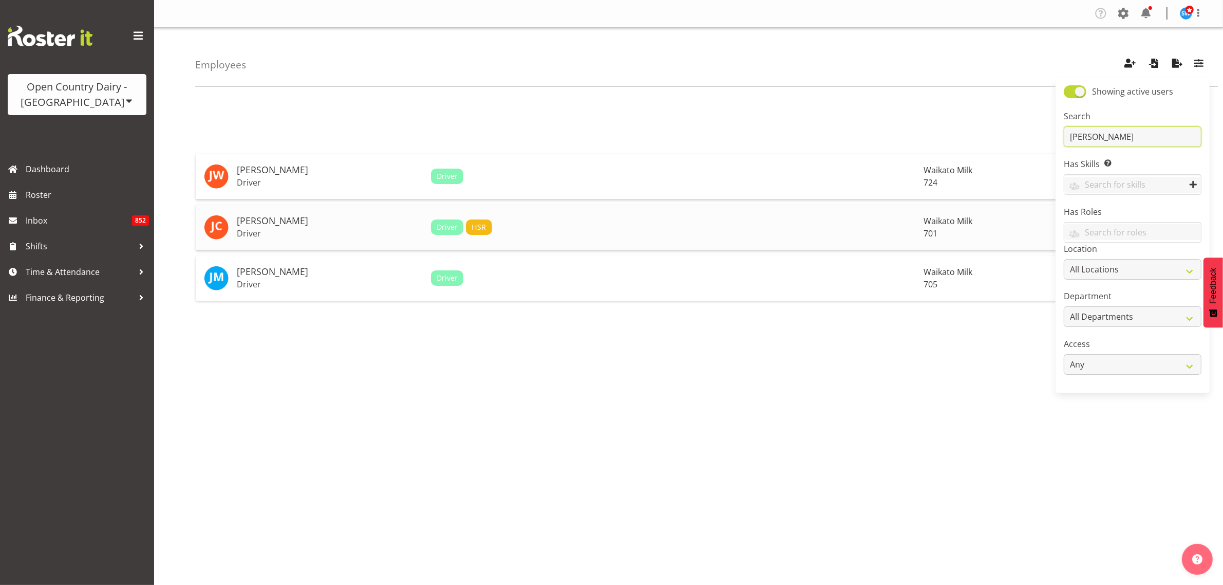
type input "john"
click at [272, 225] on h5 "John Cottingham" at bounding box center [330, 221] width 186 height 10
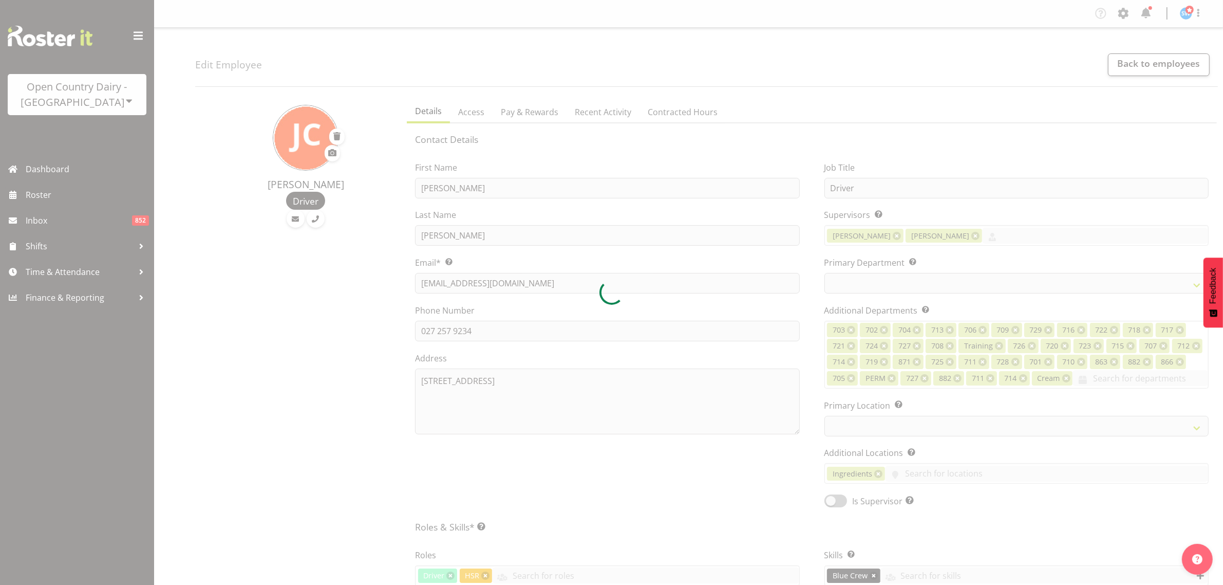
select select
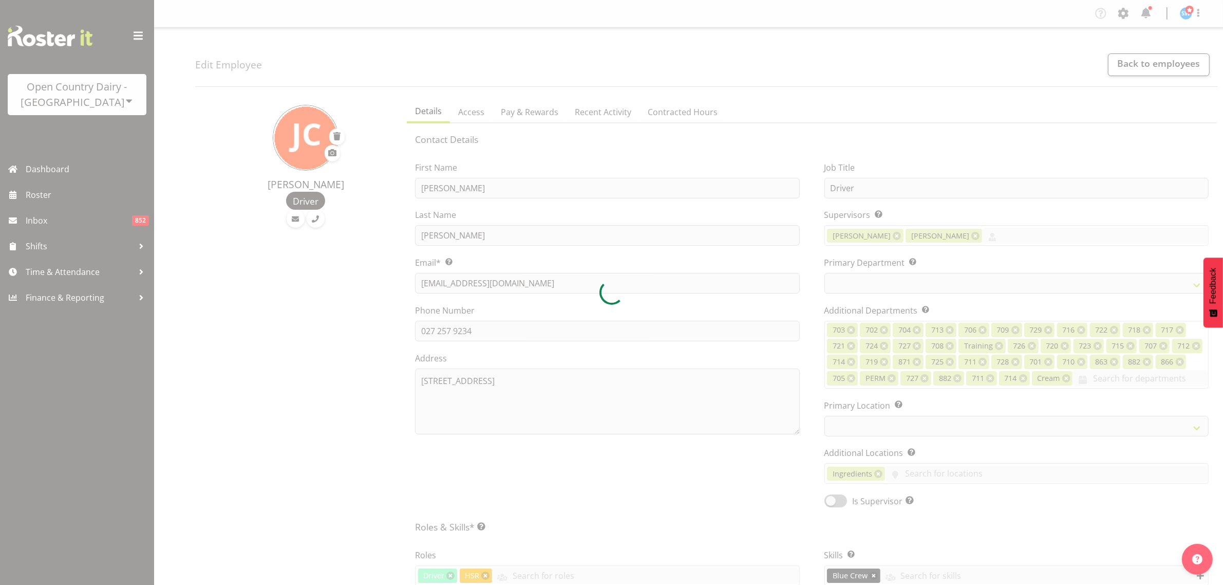
select select "1054"
select select
